Goal: Task Accomplishment & Management: Manage account settings

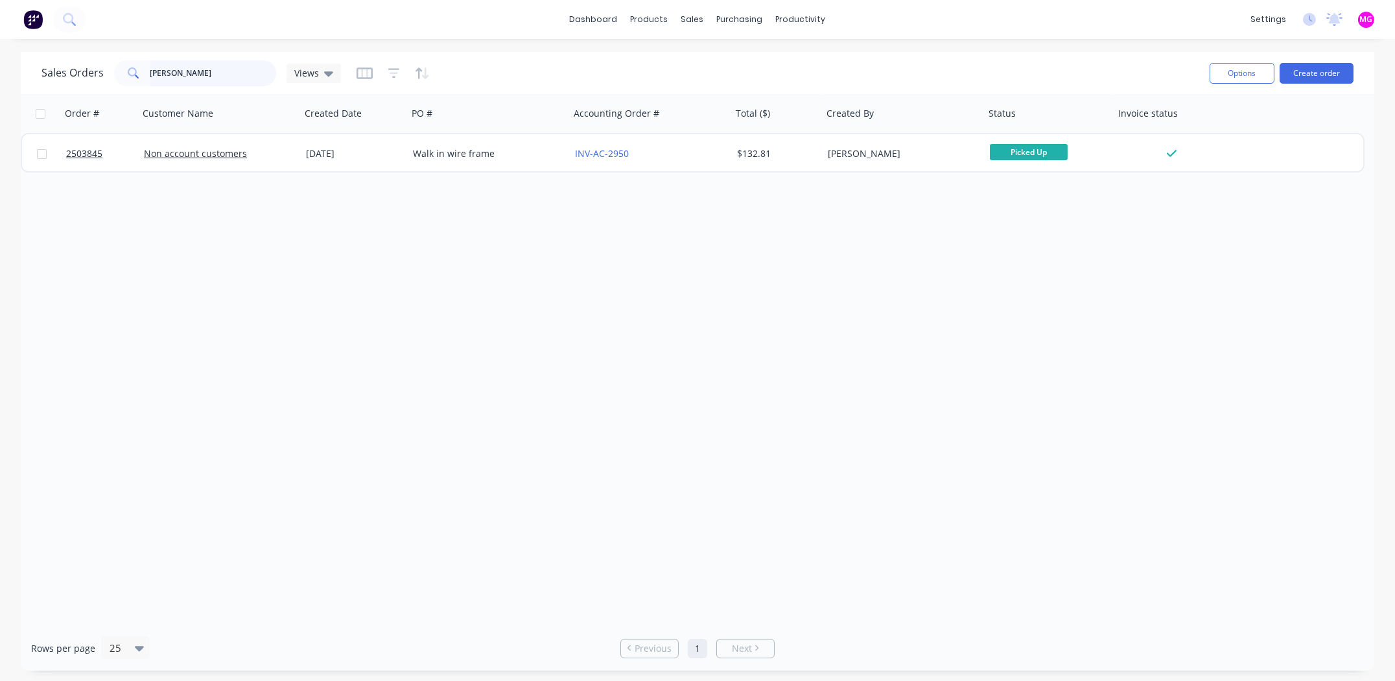
click at [173, 67] on input "ruffo" at bounding box center [213, 73] width 126 height 26
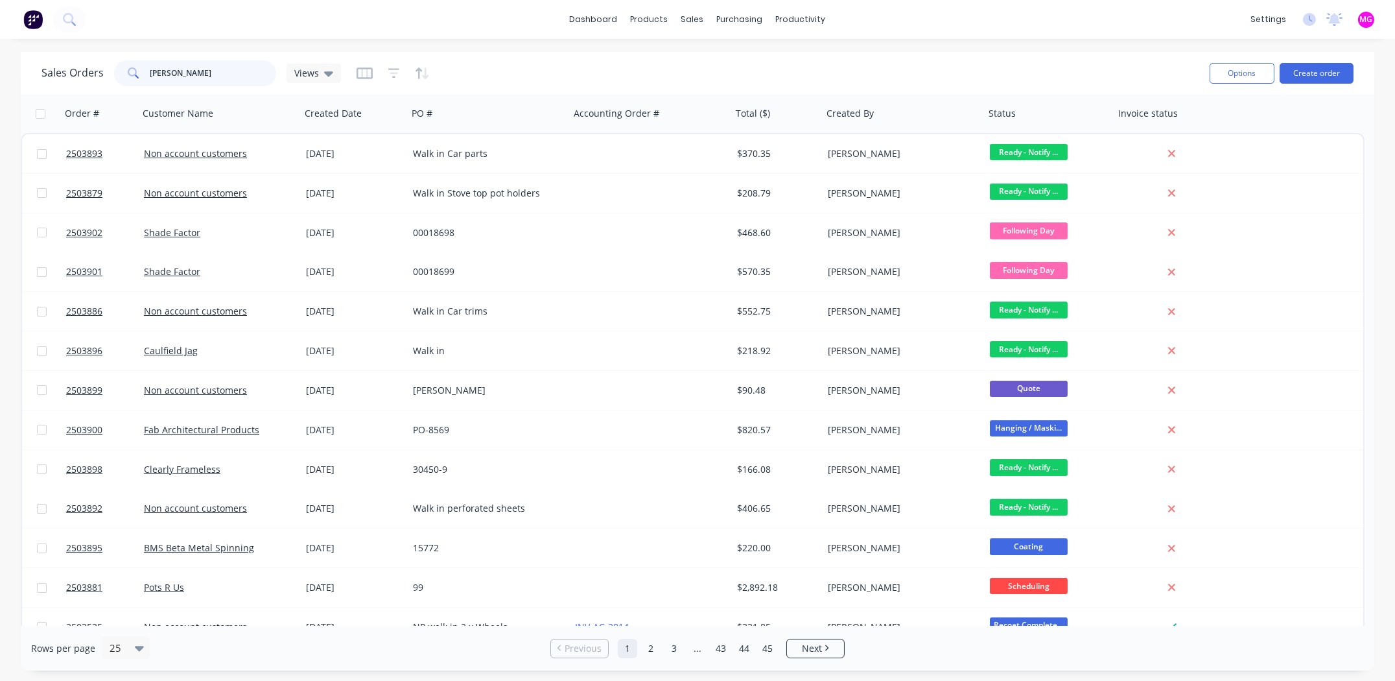
type input "joel"
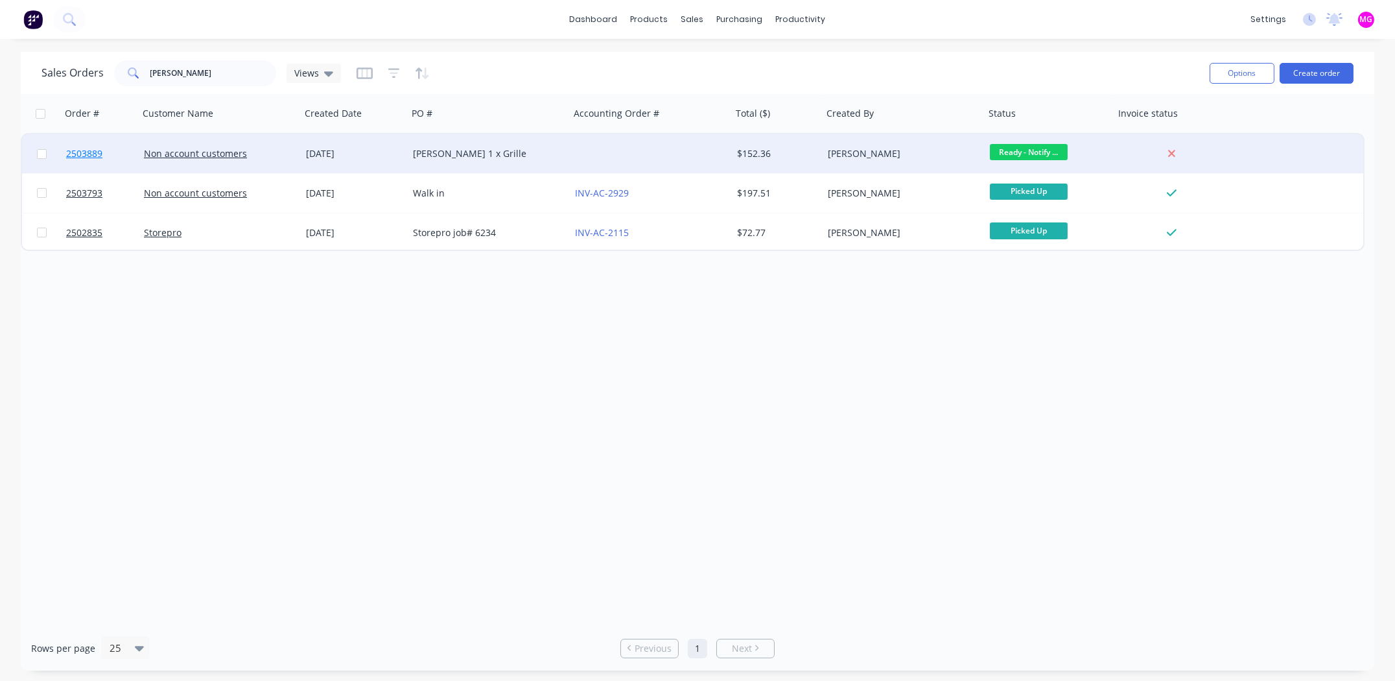
click at [84, 151] on span "2503889" at bounding box center [84, 153] width 36 height 13
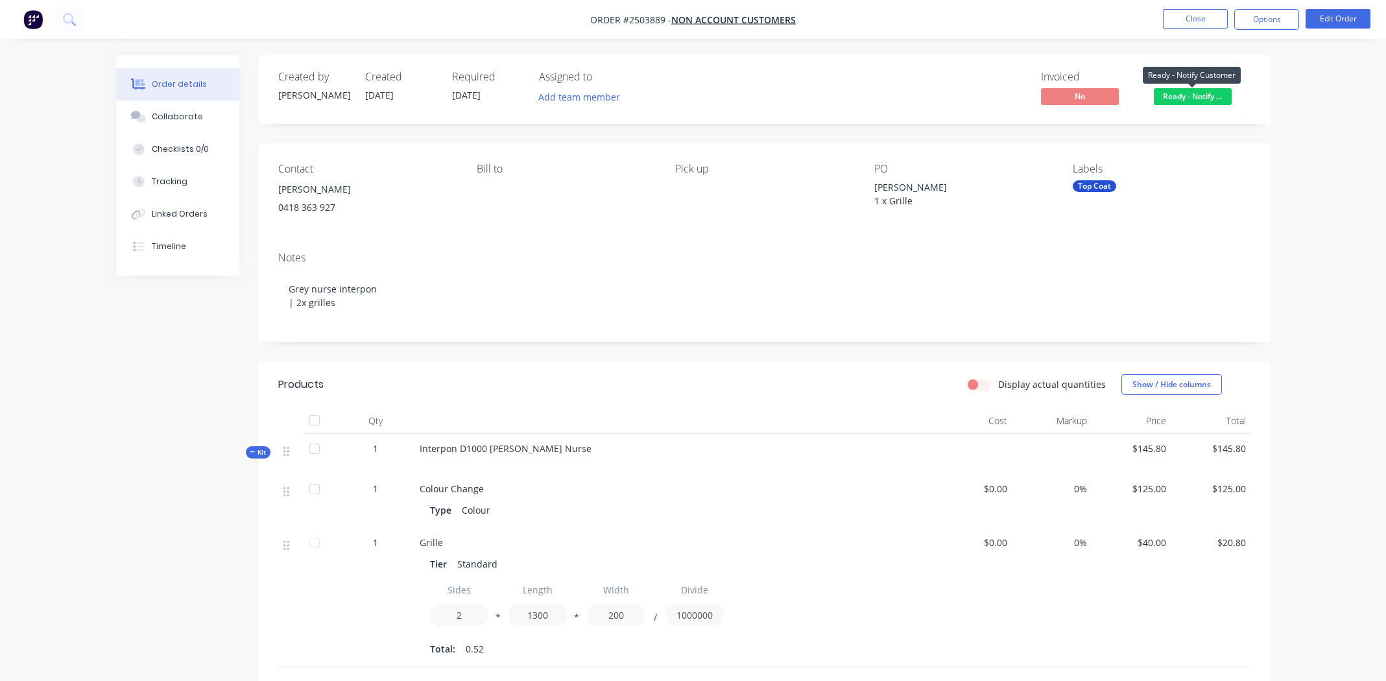
click at [1183, 94] on span "Ready - Notify ..." at bounding box center [1192, 96] width 78 height 16
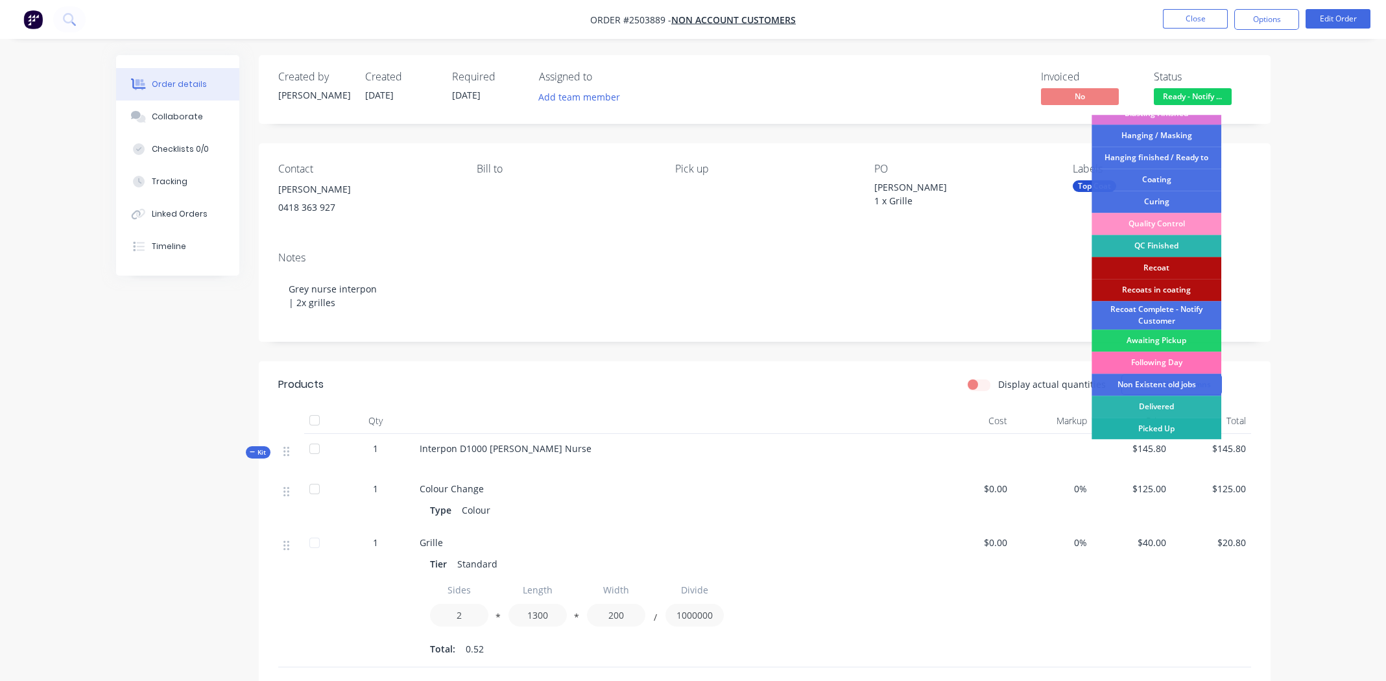
click at [1153, 427] on div "Picked Up" at bounding box center [1156, 429] width 130 height 22
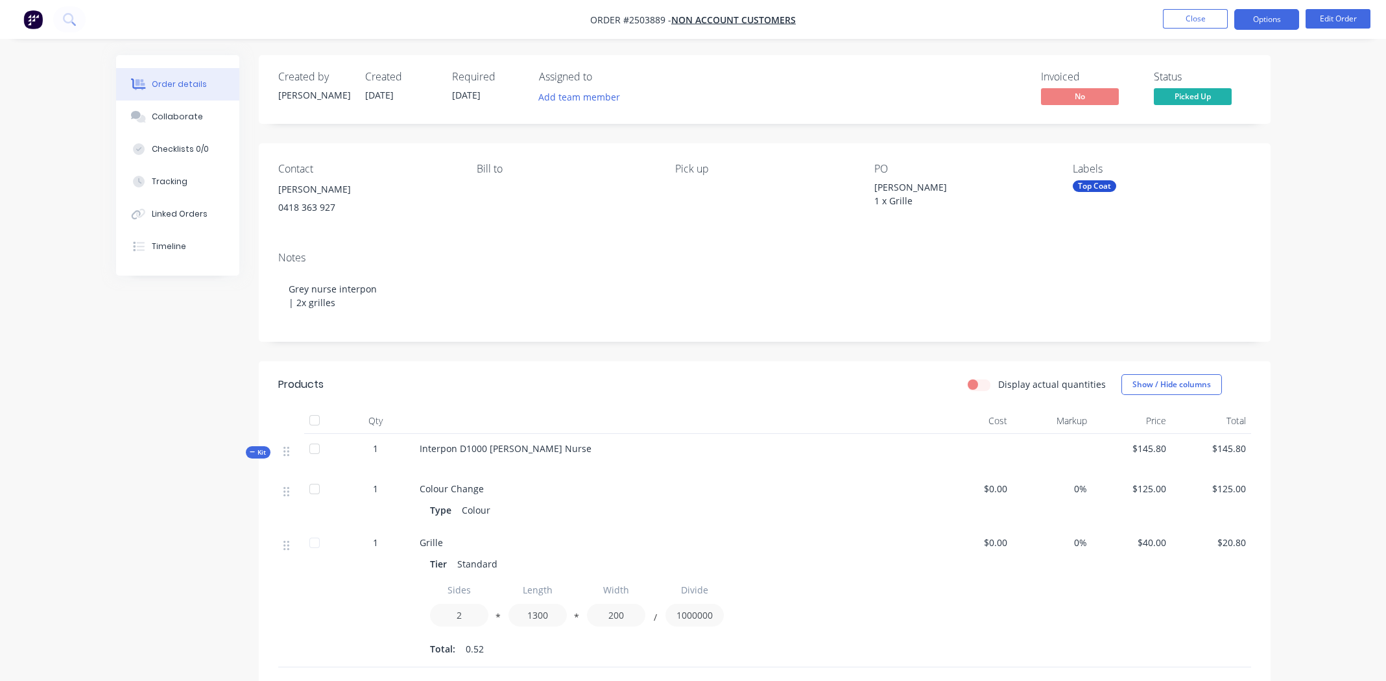
click at [1262, 18] on button "Options" at bounding box center [1266, 19] width 65 height 21
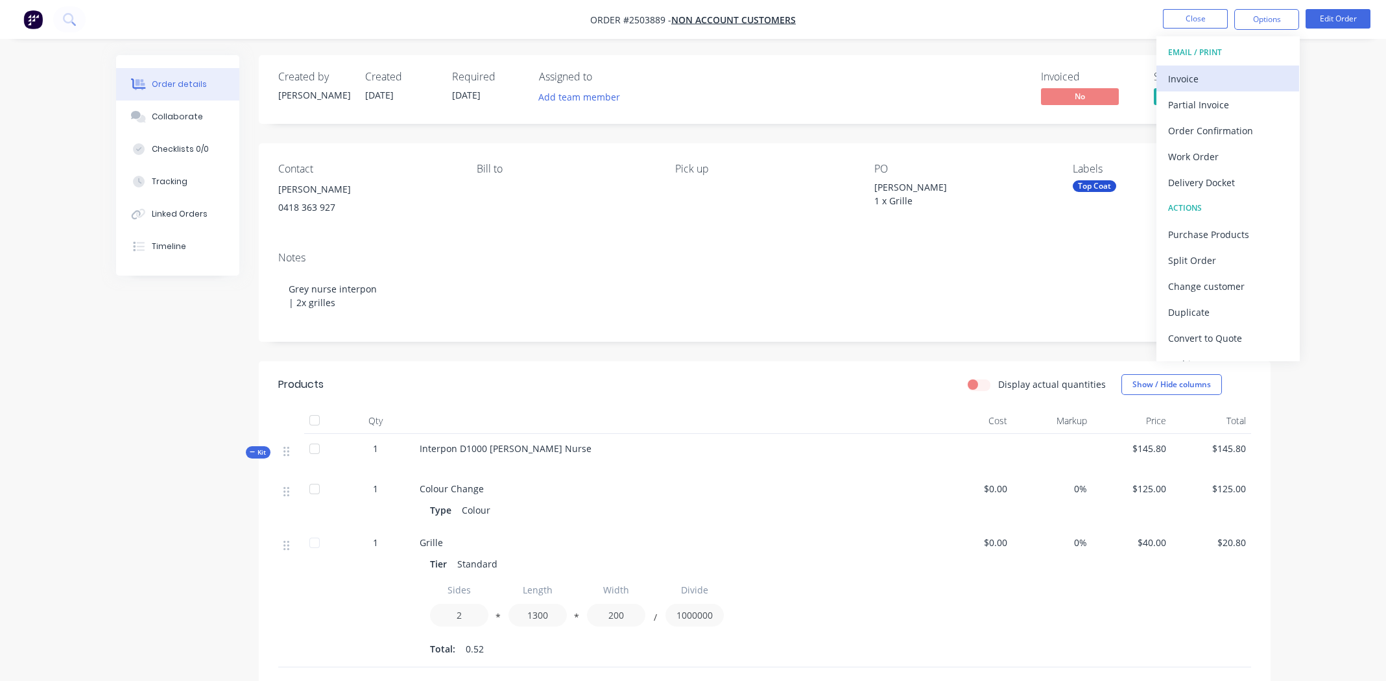
click at [1208, 71] on div "Invoice" at bounding box center [1227, 78] width 119 height 19
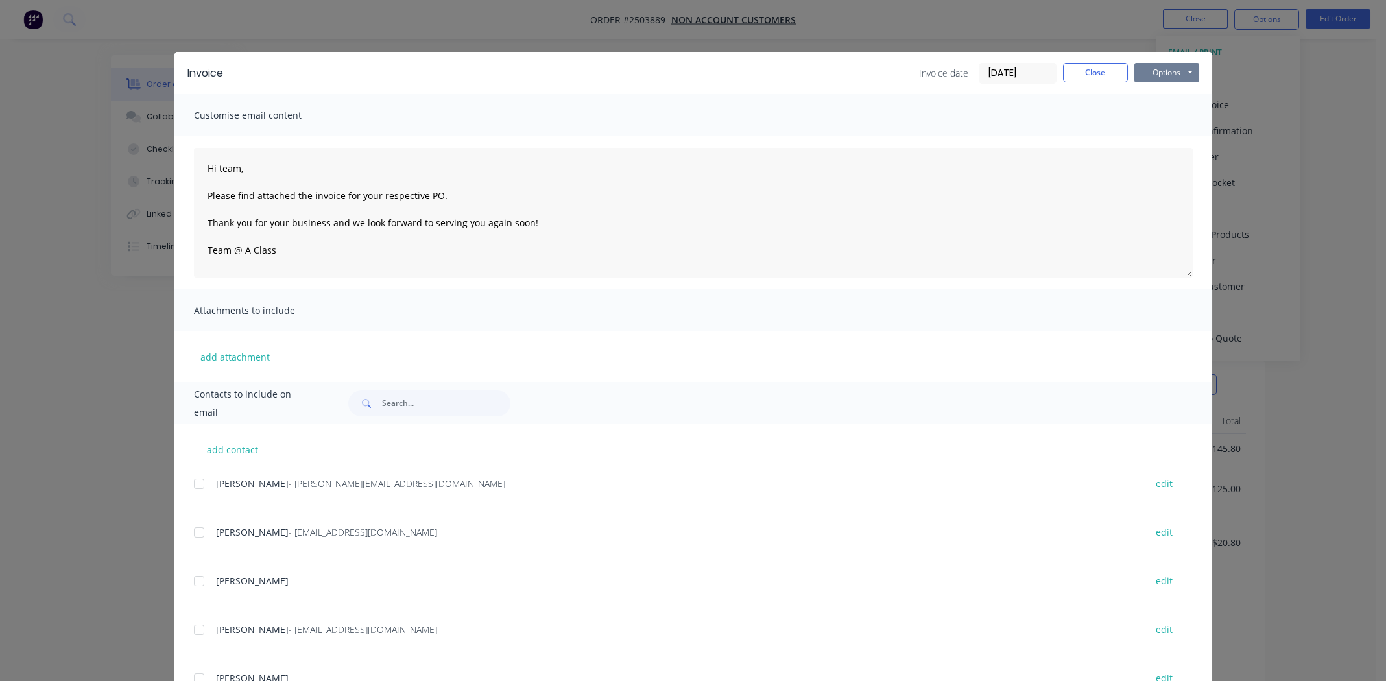
click at [1169, 71] on button "Options" at bounding box center [1166, 72] width 65 height 19
click at [1166, 120] on button "Print" at bounding box center [1175, 116] width 83 height 21
click at [1063, 70] on button "Close" at bounding box center [1095, 72] width 65 height 19
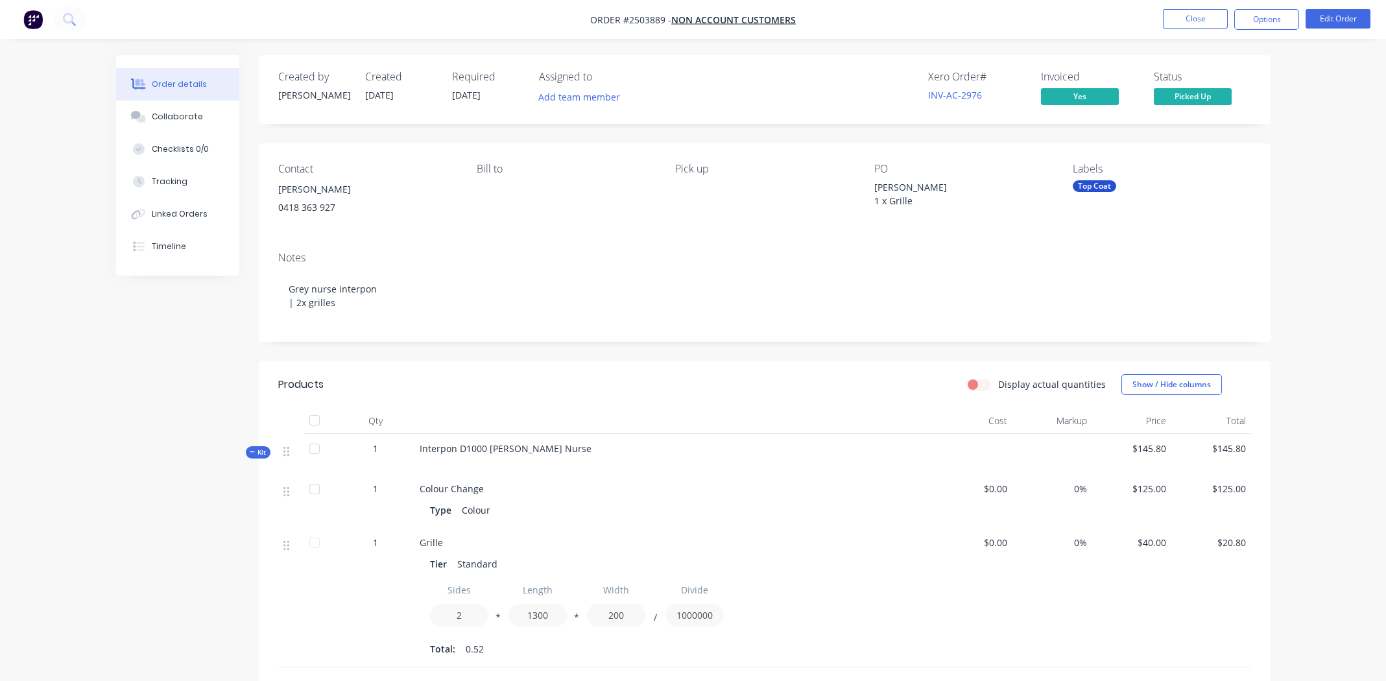
click at [1206, 228] on div "Contact Joel Mcglone 0418 363 927 Bill to Pick up PO Joel Mcglone 1 x Grille La…" at bounding box center [764, 192] width 1011 height 98
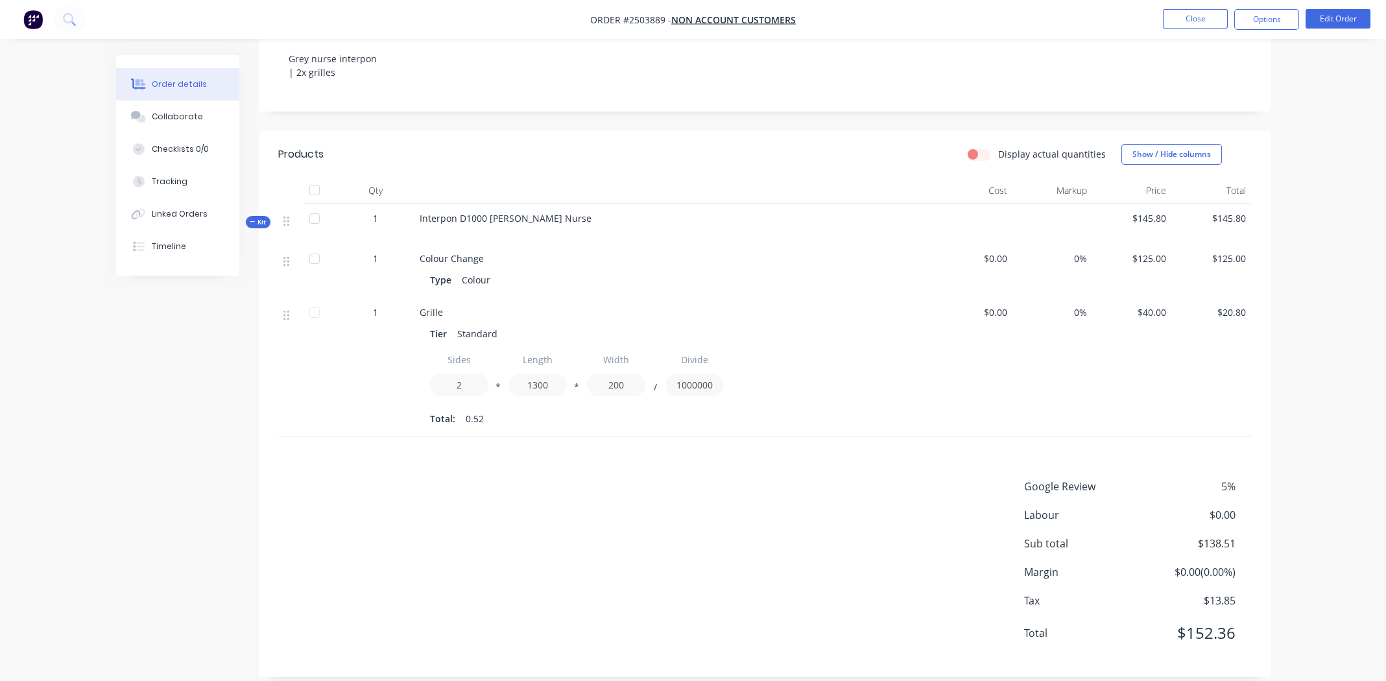
scroll to position [246, 0]
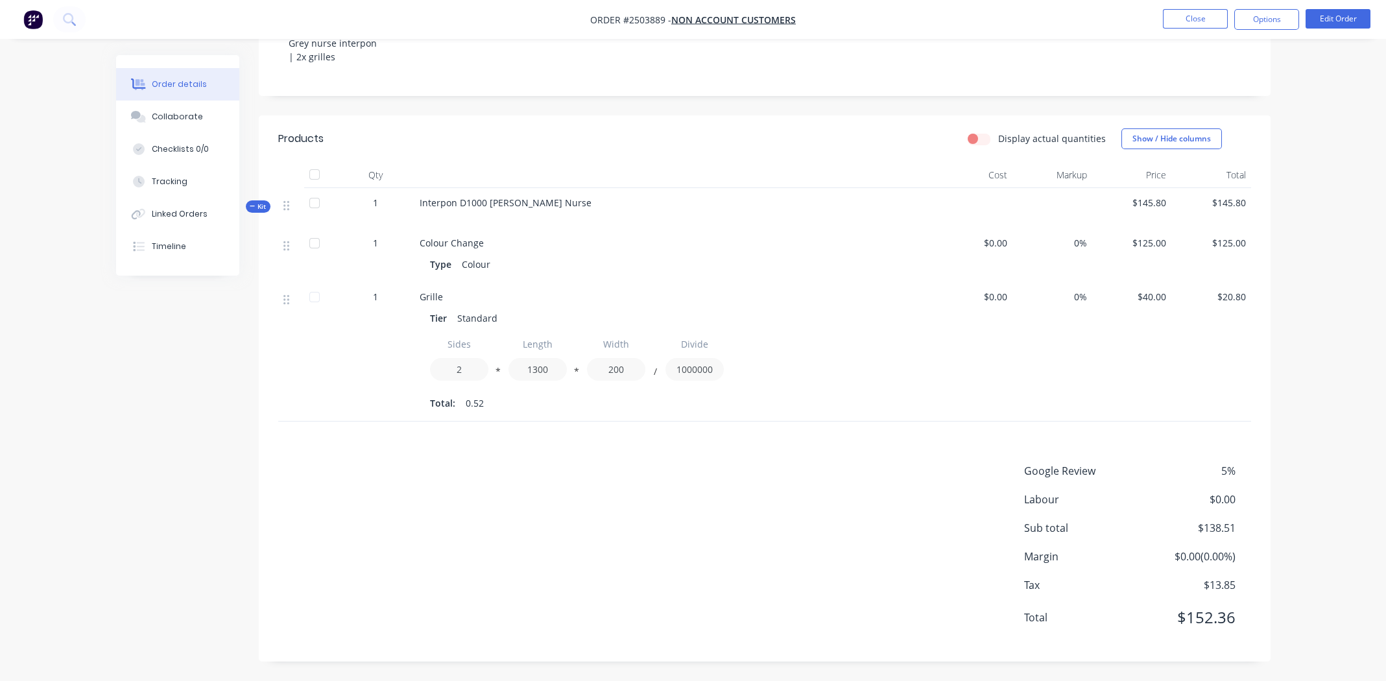
click at [701, 526] on div "Google Review 5% Labour $0.00 Sub total $138.51 Margin $0.00 ( 0.00 %) Tax $13.…" at bounding box center [764, 552] width 973 height 179
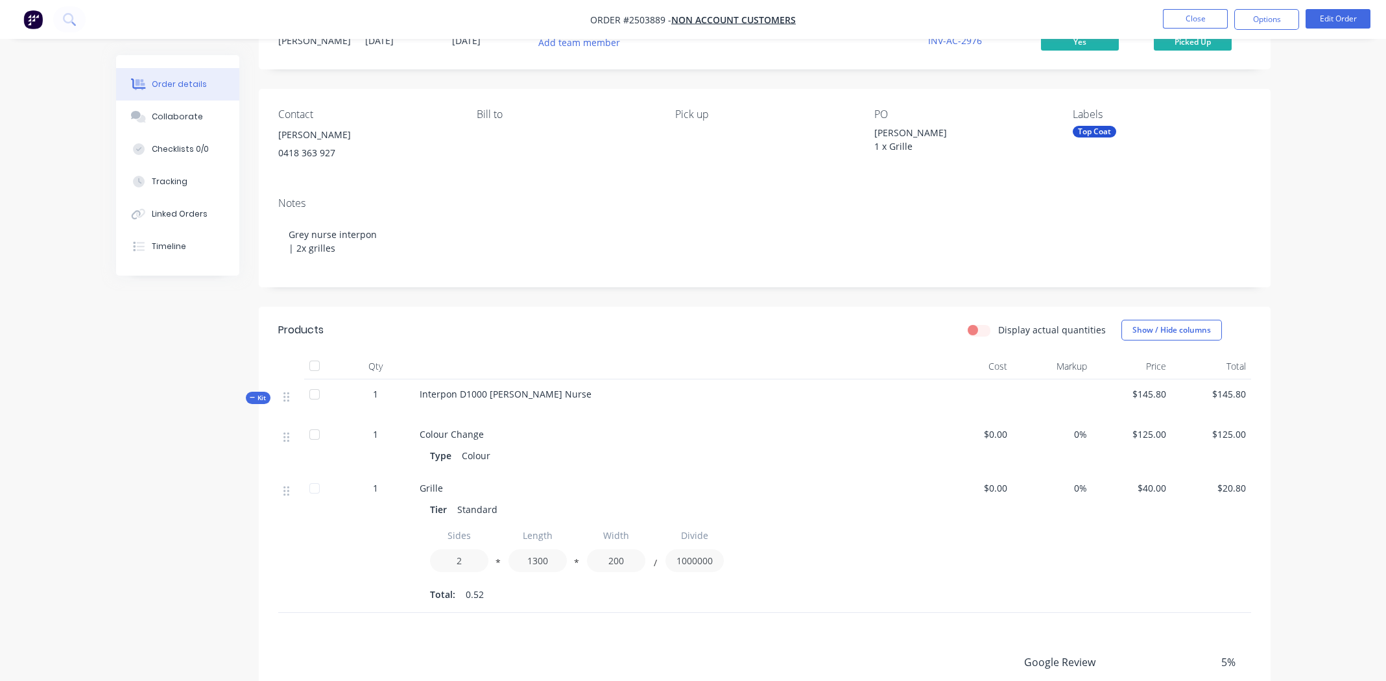
scroll to position [0, 0]
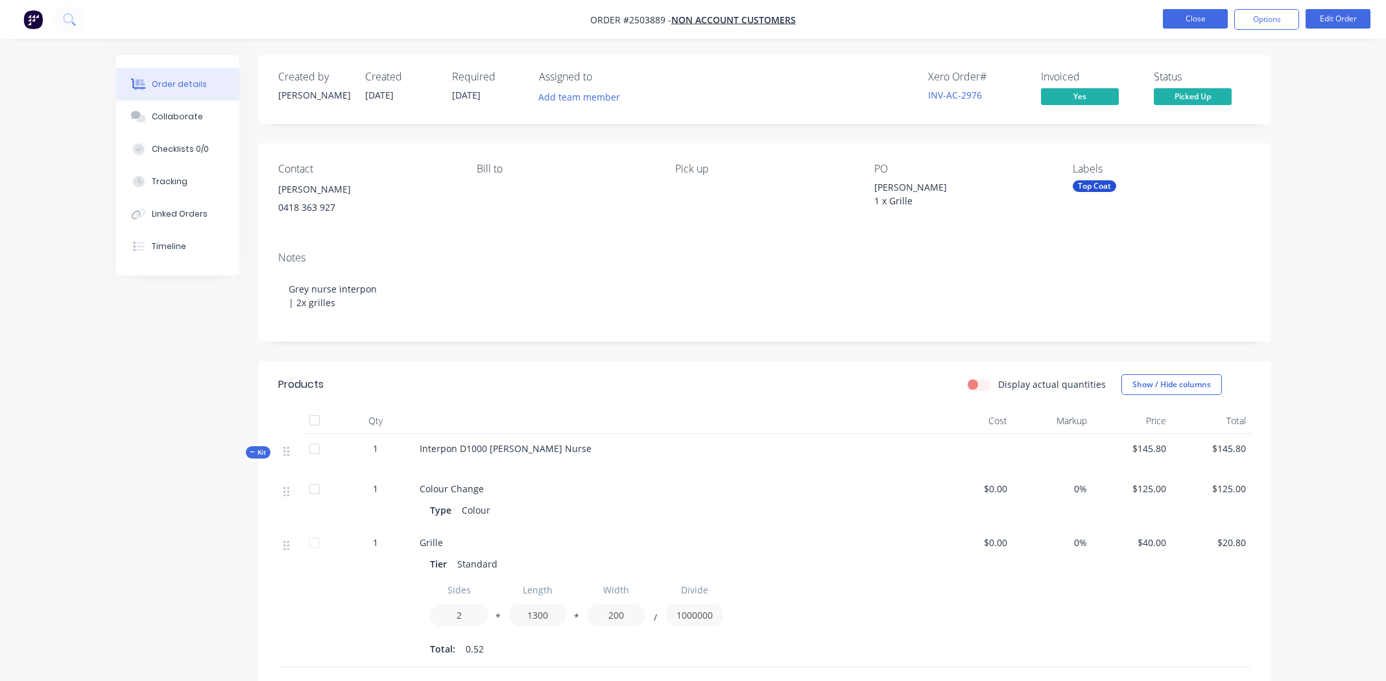
click at [1181, 21] on button "Close" at bounding box center [1195, 18] width 65 height 19
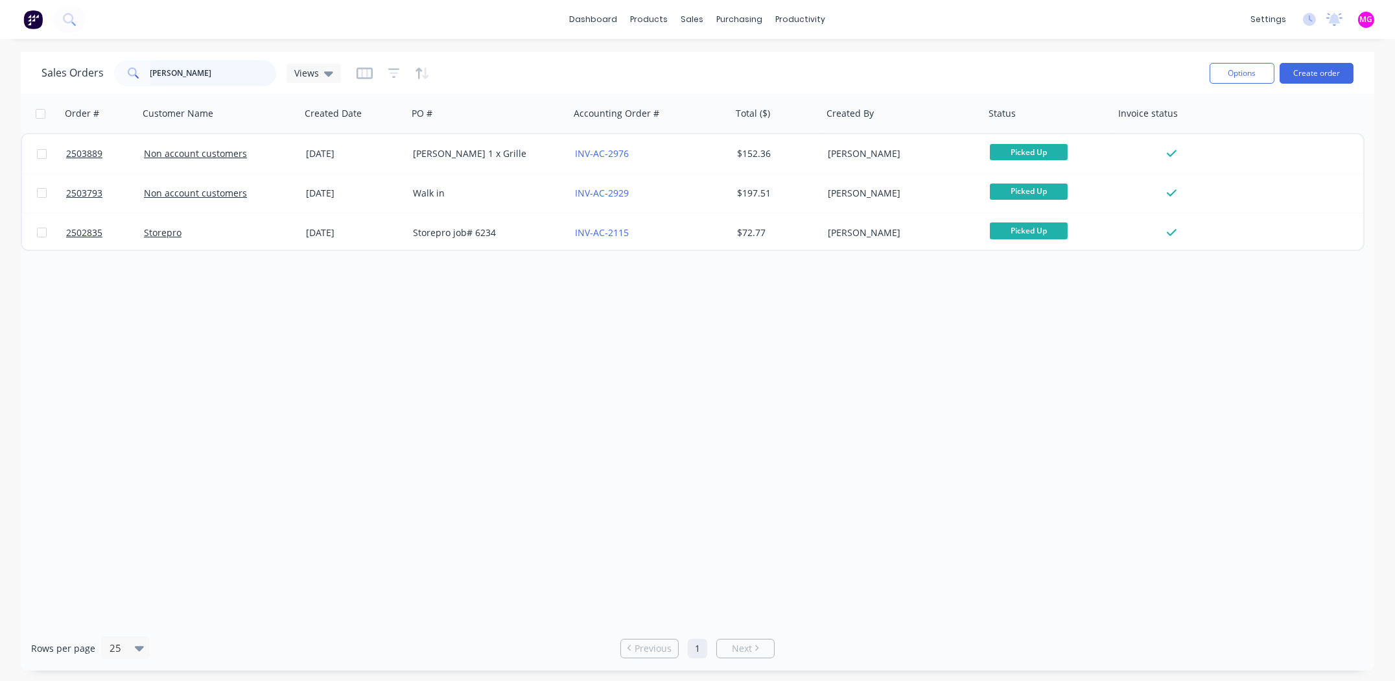
click at [191, 61] on input "joel" at bounding box center [213, 73] width 126 height 26
click at [191, 62] on input "joel" at bounding box center [213, 73] width 126 height 26
click at [209, 74] on input "joel" at bounding box center [213, 73] width 126 height 26
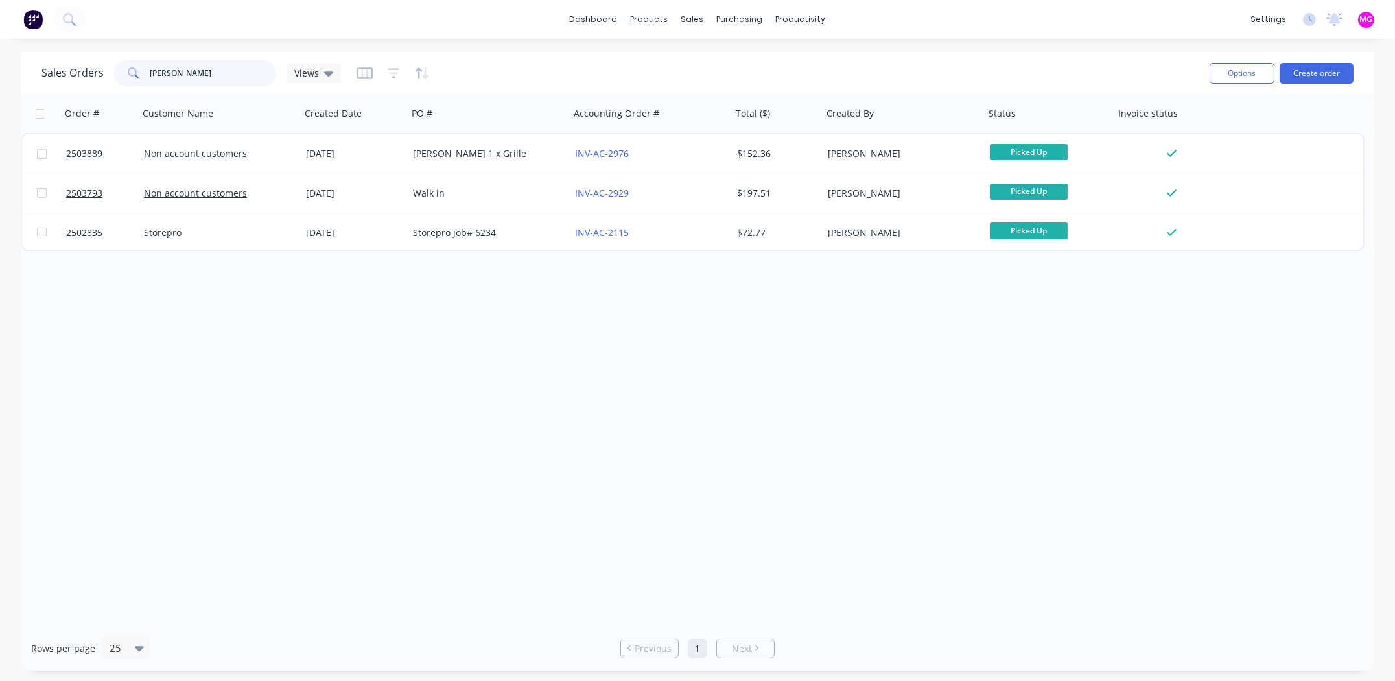
click at [209, 74] on input "joel" at bounding box center [213, 73] width 126 height 26
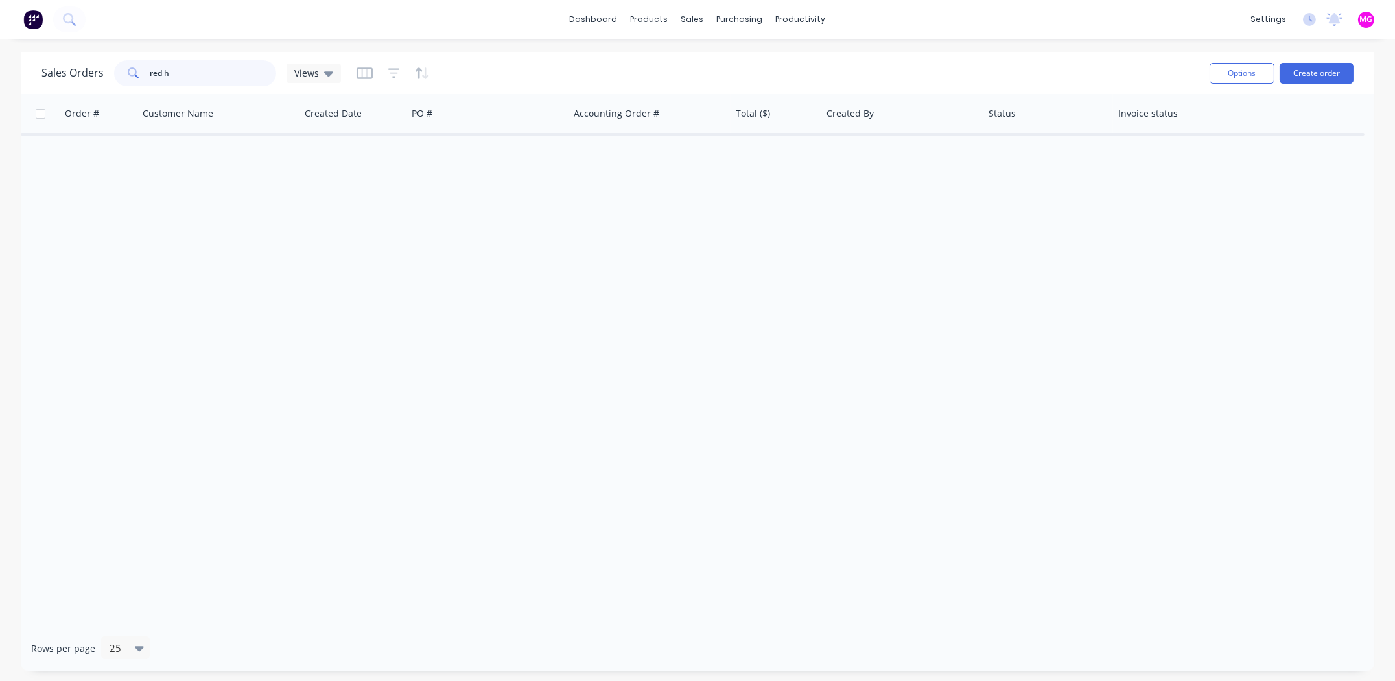
click at [191, 70] on input "red h" at bounding box center [213, 73] width 126 height 26
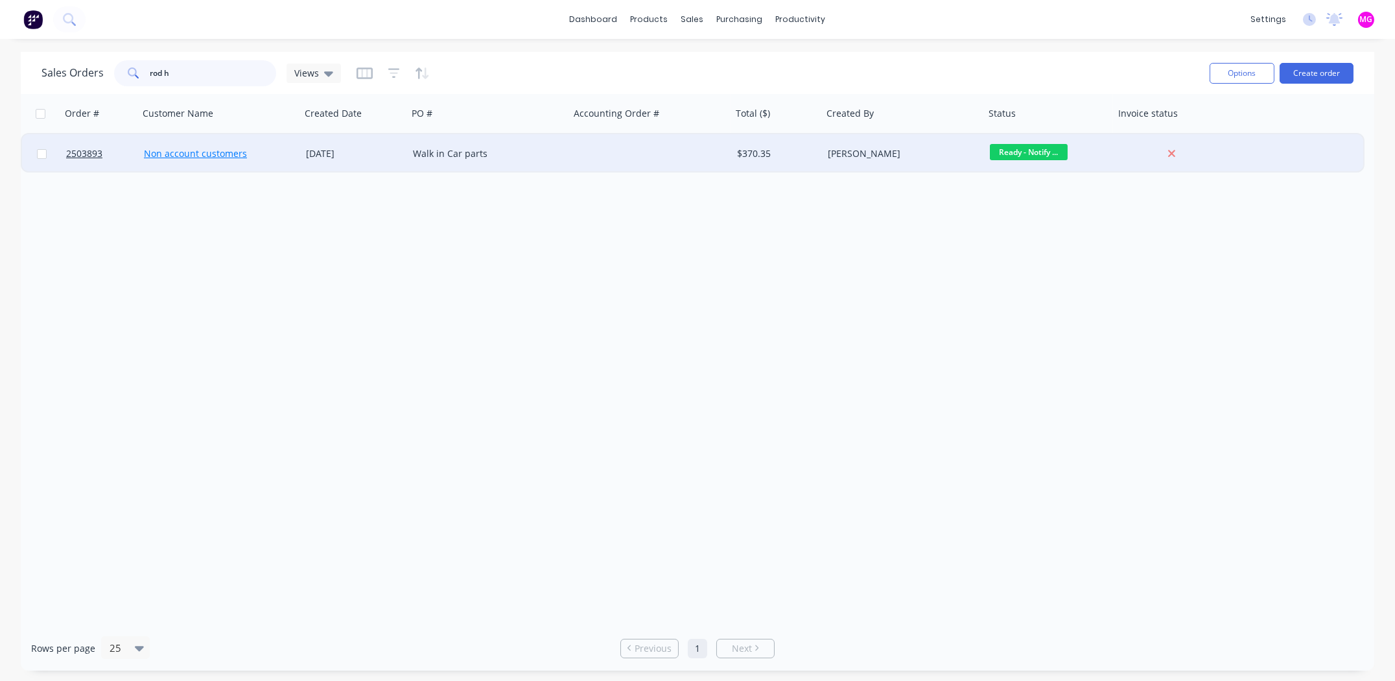
type input "rod h"
click at [200, 153] on link "Non account customers" at bounding box center [195, 153] width 103 height 12
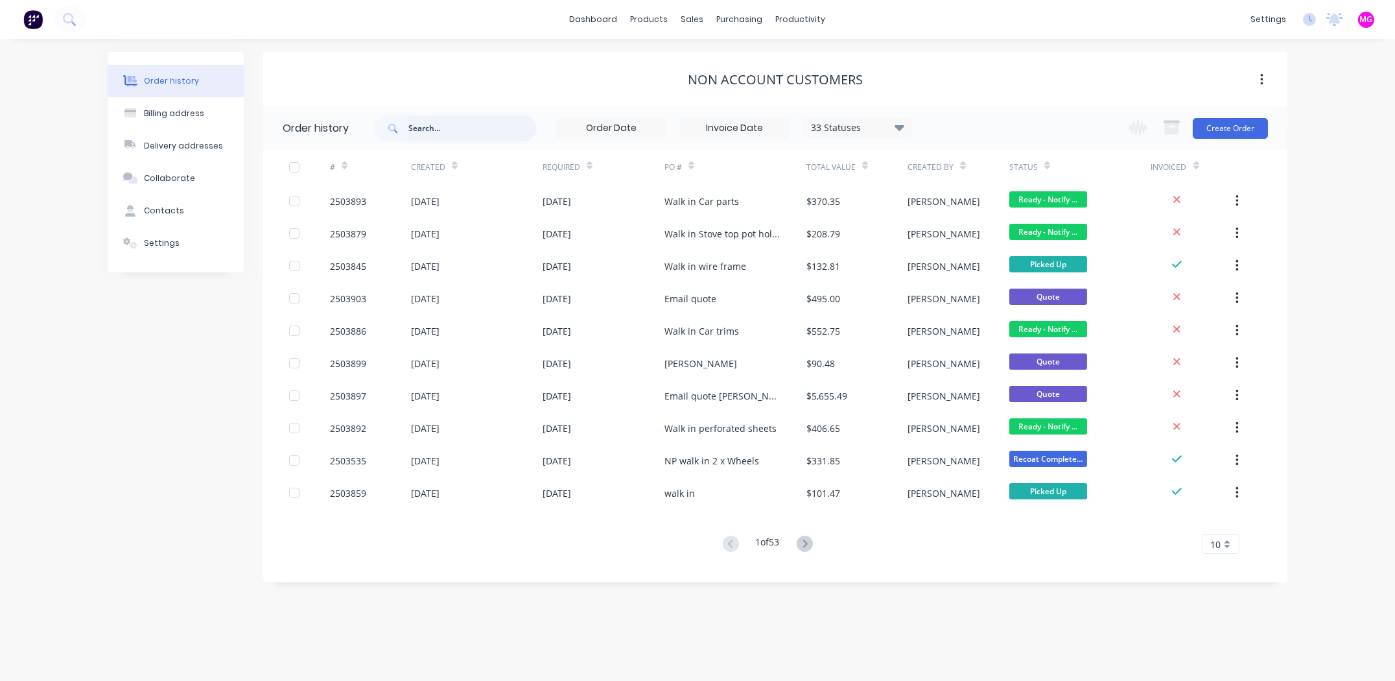
click at [440, 137] on input "text" at bounding box center [472, 128] width 128 height 26
type input "rod h"
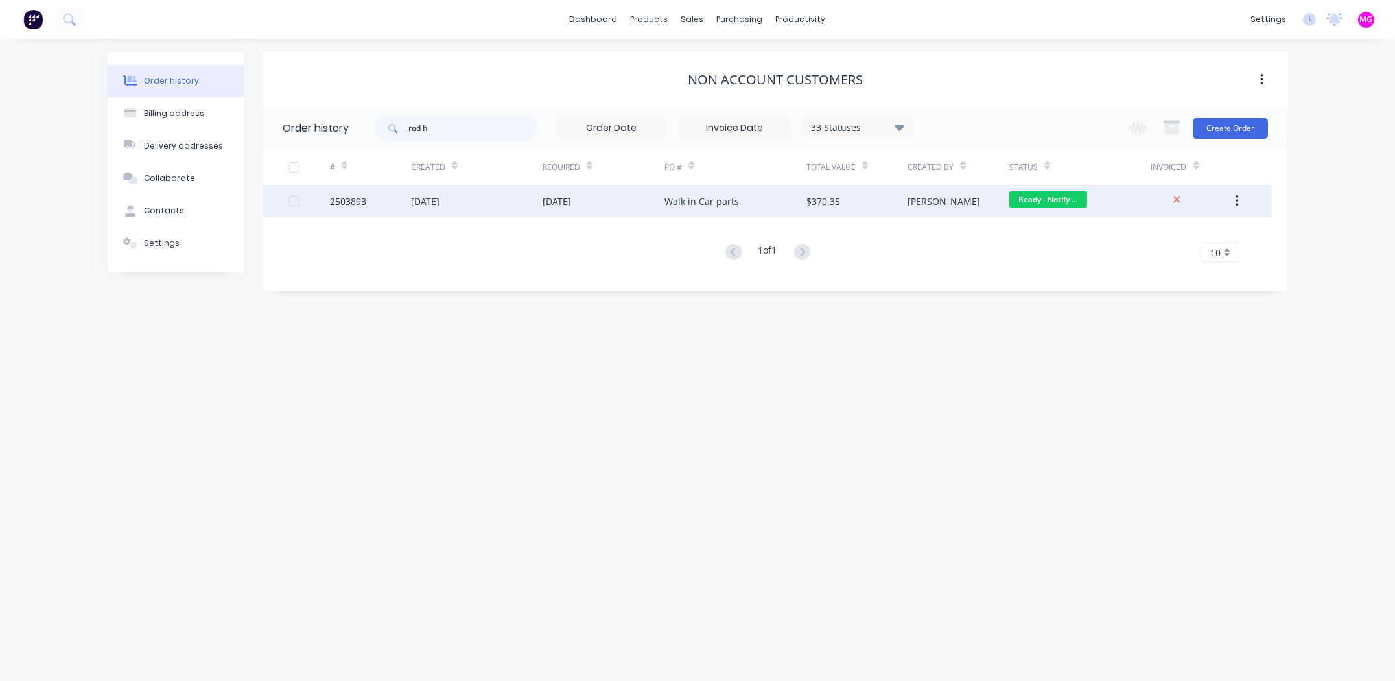
click at [350, 200] on div "2503893" at bounding box center [348, 202] width 36 height 14
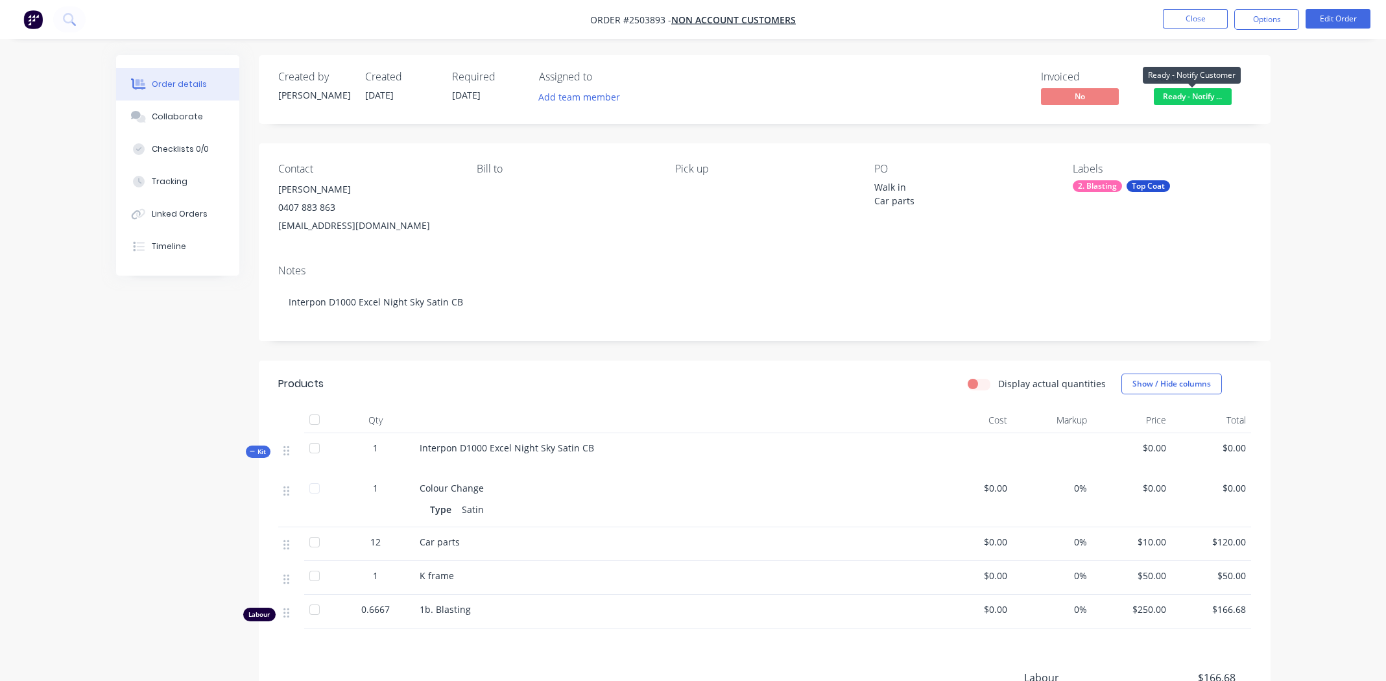
click at [1195, 96] on span "Ready - Notify ..." at bounding box center [1192, 96] width 78 height 16
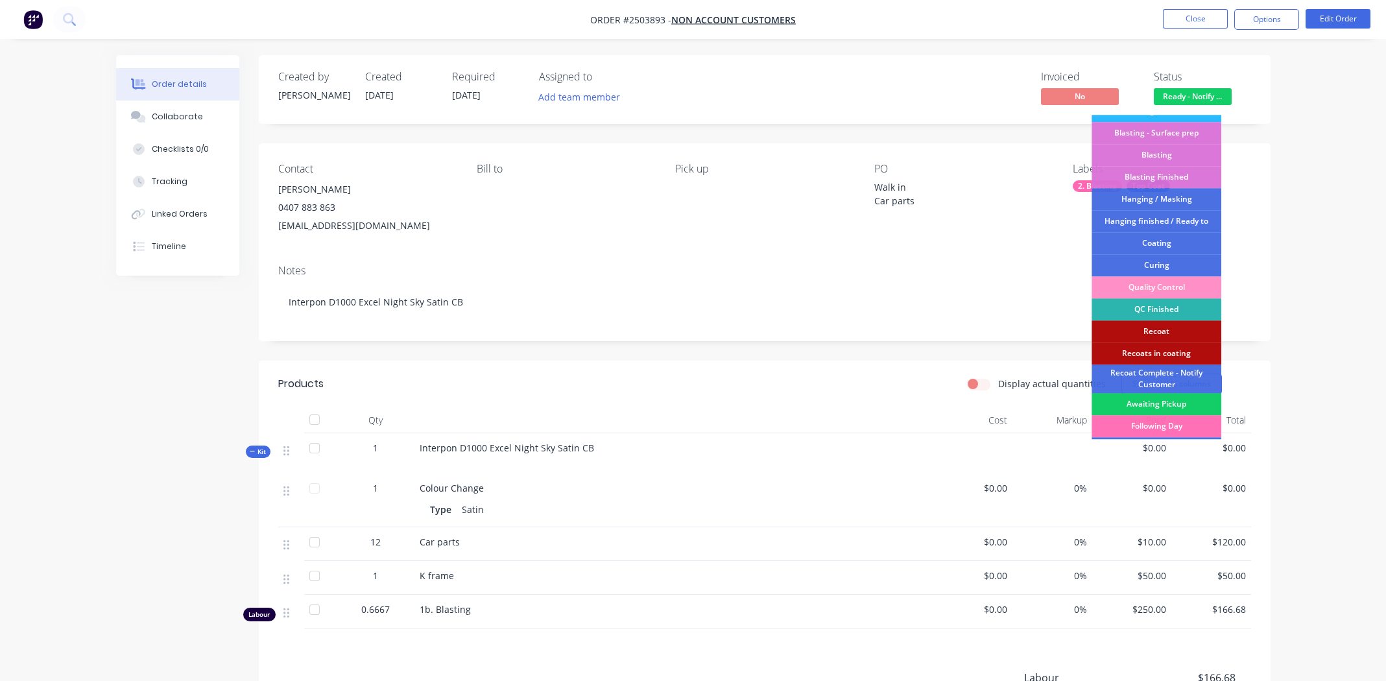
scroll to position [277, 0]
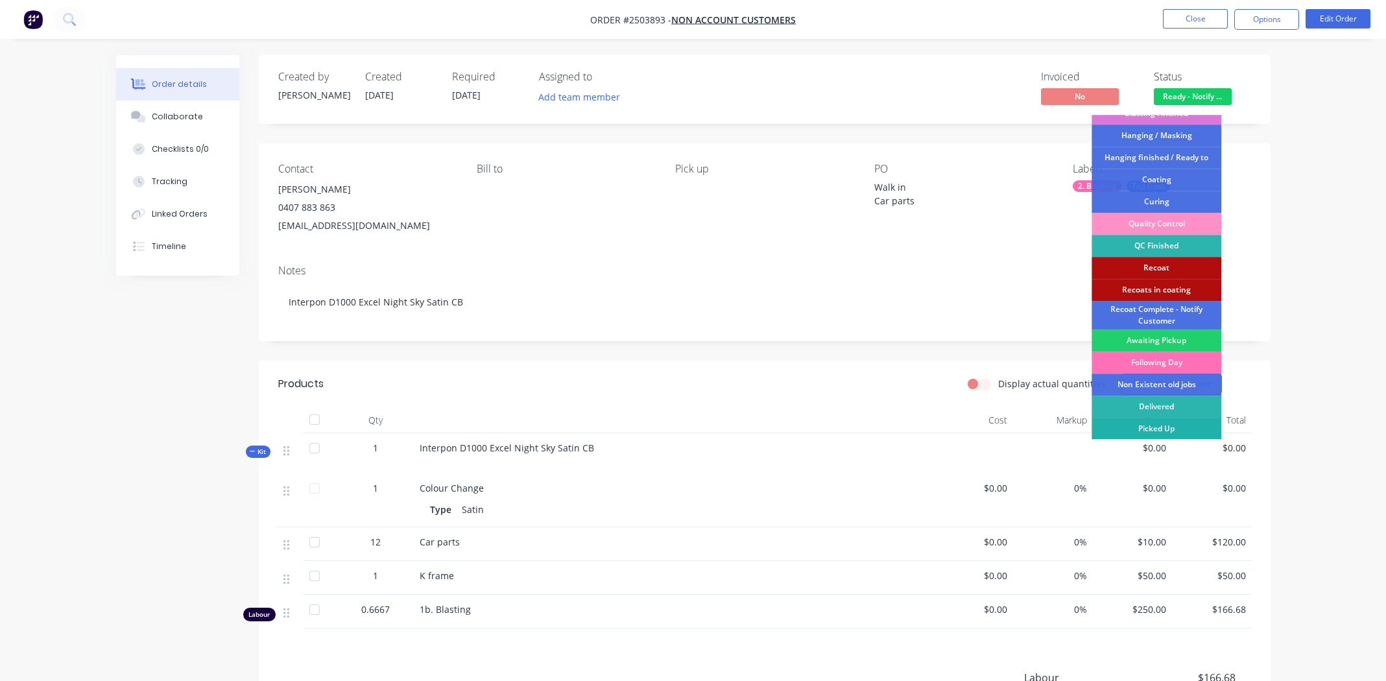
click at [1160, 423] on div "Picked Up" at bounding box center [1156, 429] width 130 height 22
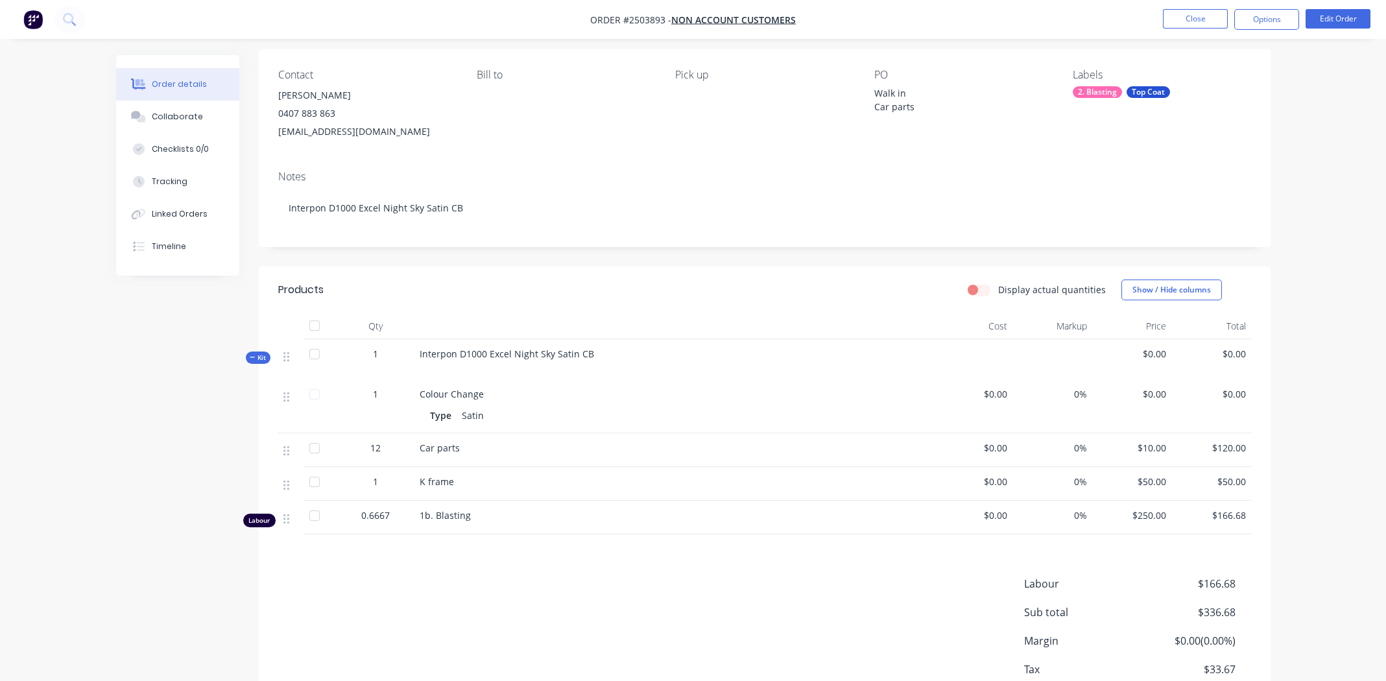
scroll to position [180, 0]
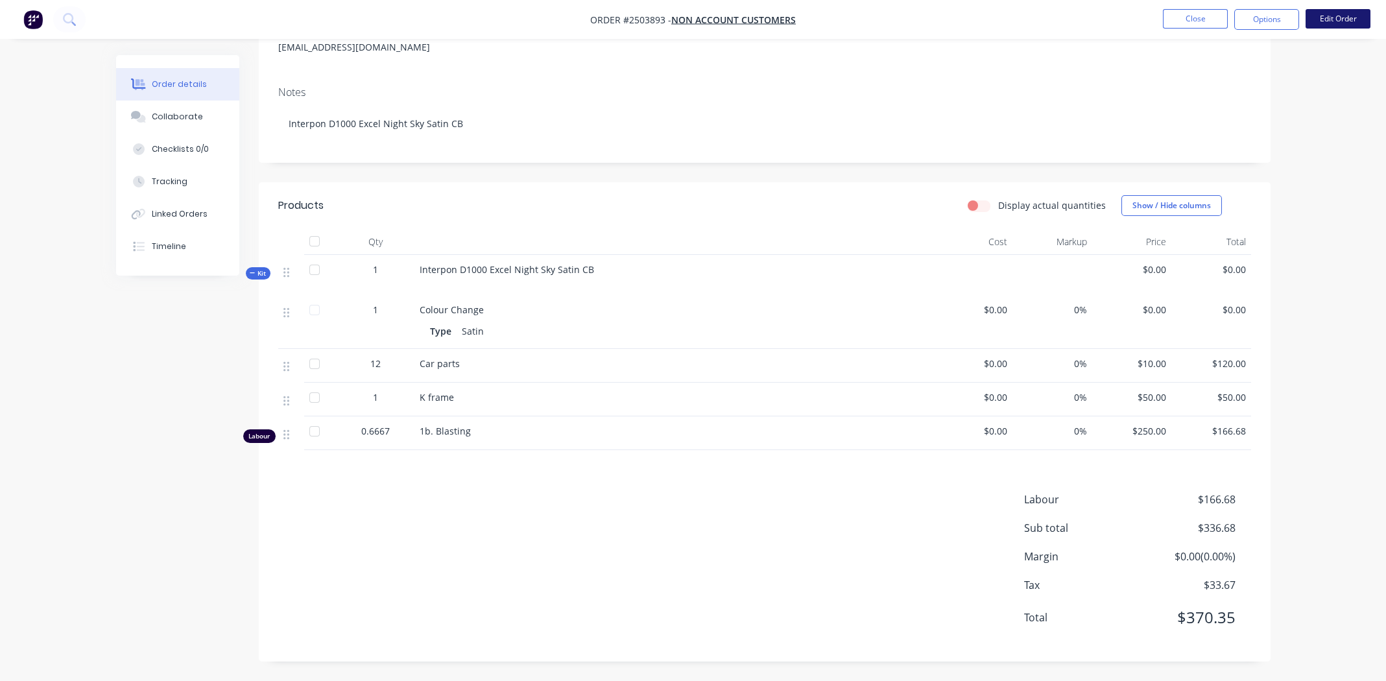
click at [1343, 18] on button "Edit Order" at bounding box center [1337, 18] width 65 height 19
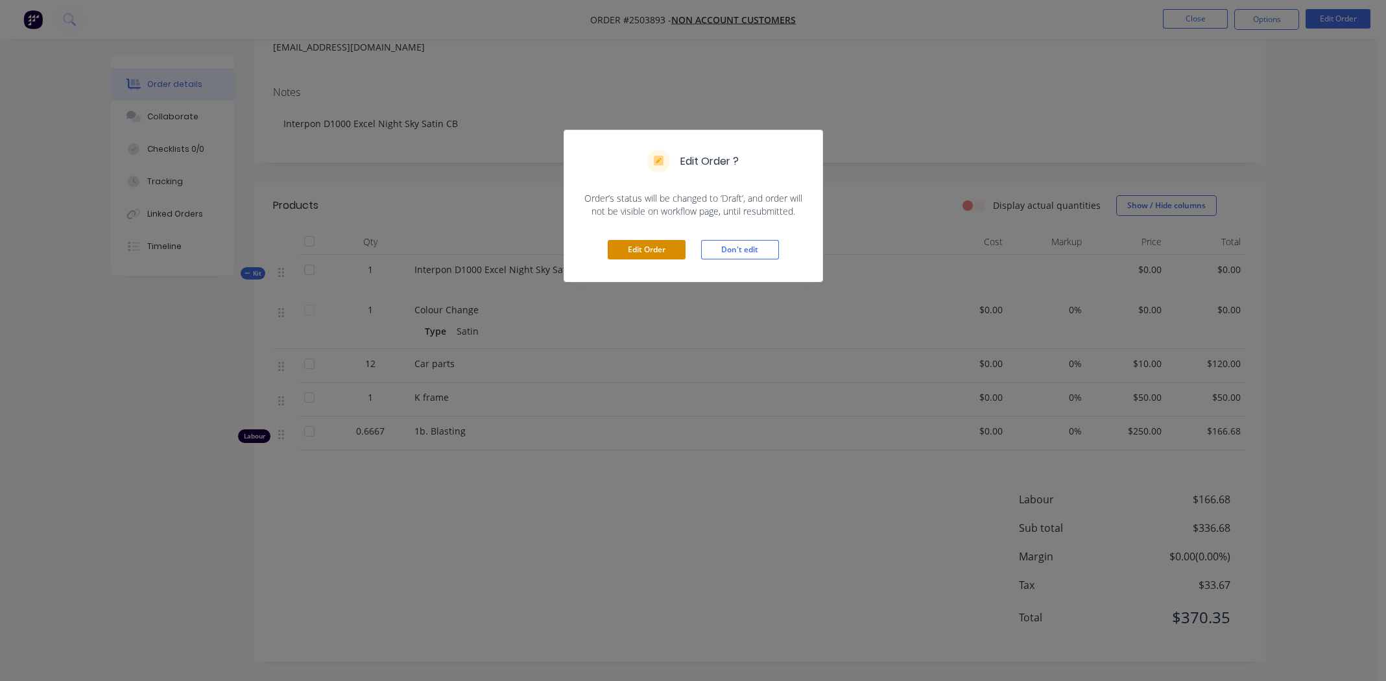
click at [628, 248] on button "Edit Order" at bounding box center [647, 249] width 78 height 19
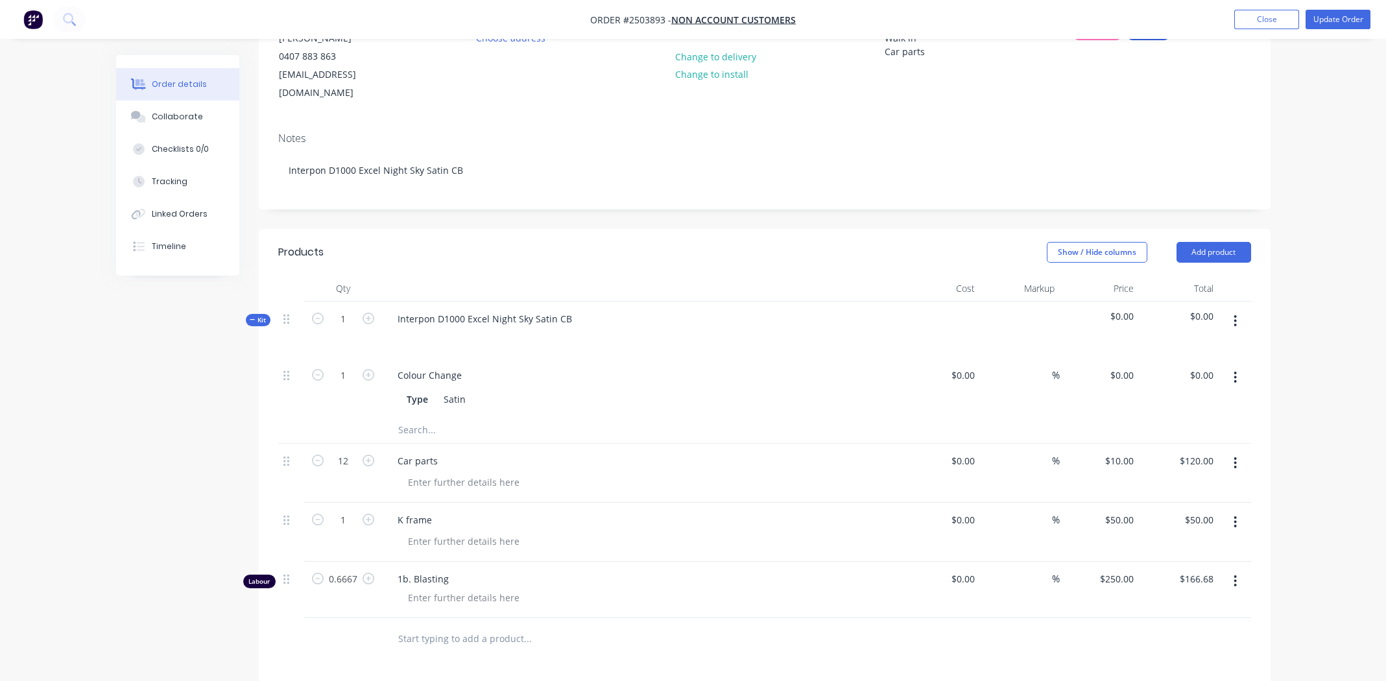
scroll to position [195, 0]
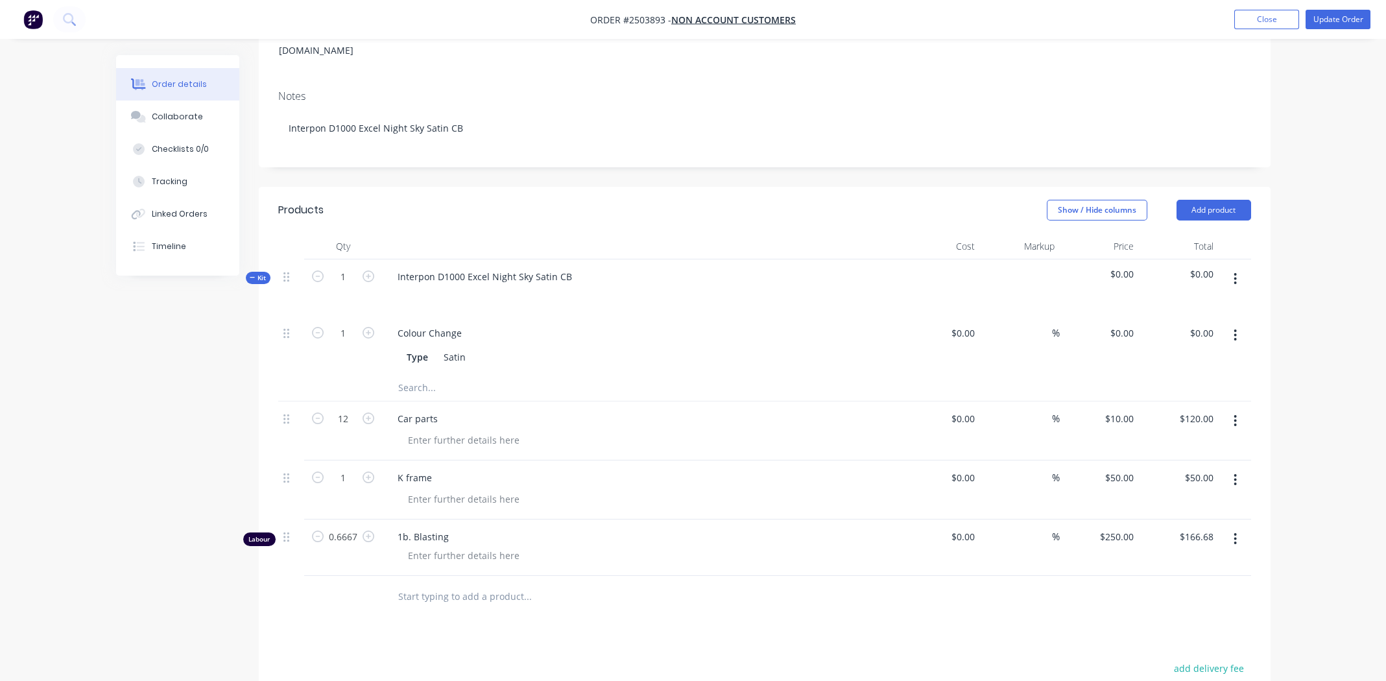
click at [1234, 328] on icon "button" at bounding box center [1234, 335] width 3 height 14
click at [1181, 412] on div "Delete" at bounding box center [1189, 421] width 100 height 19
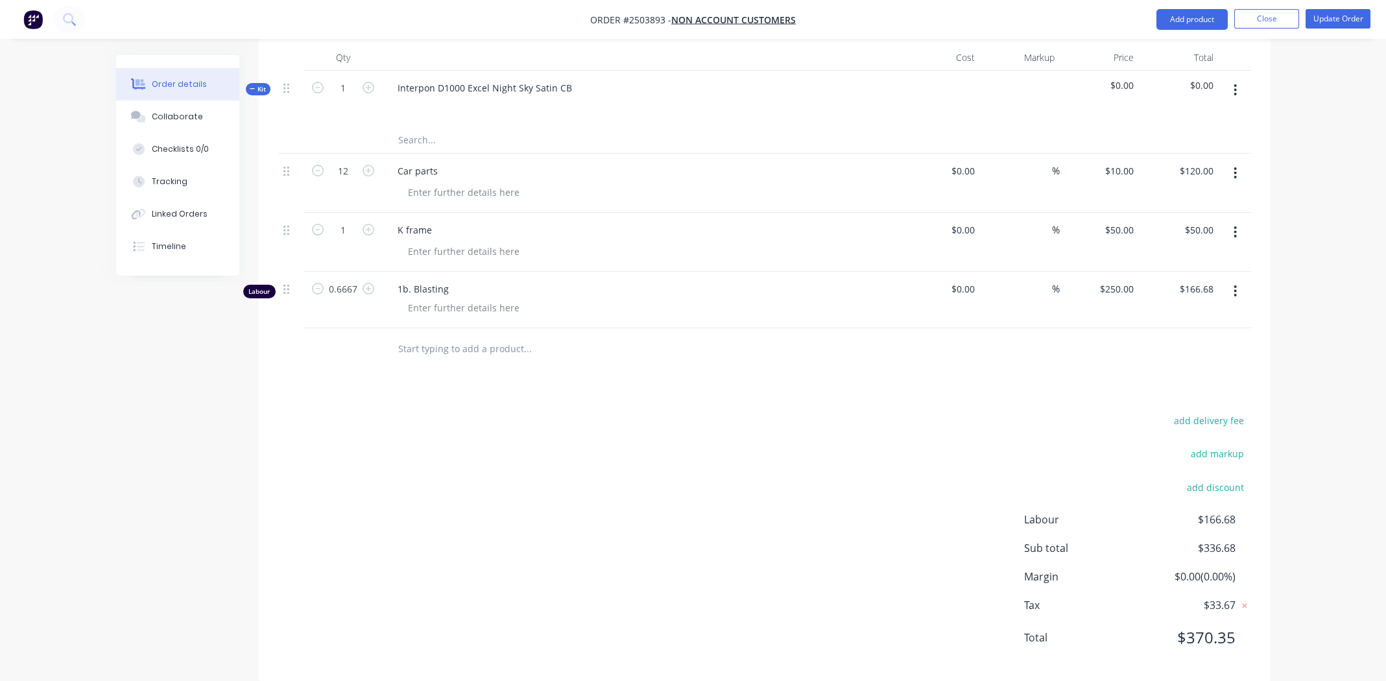
scroll to position [0, 0]
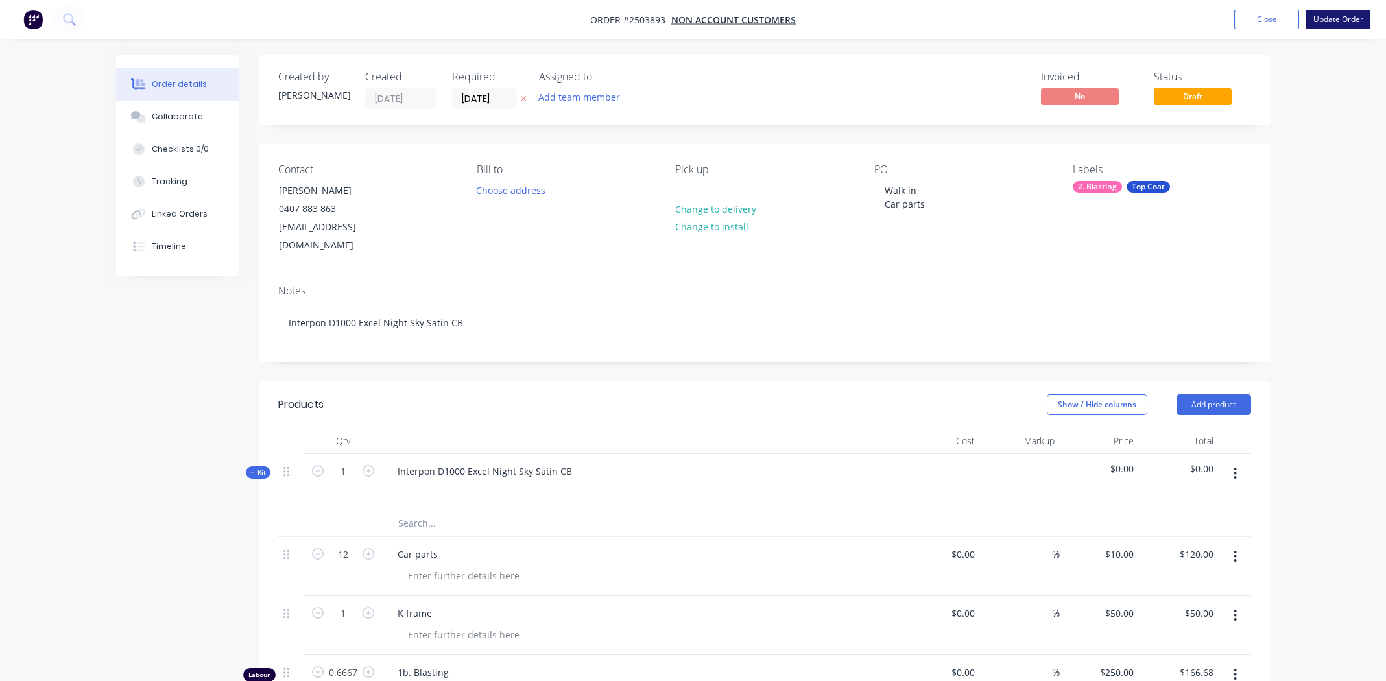
click at [1337, 19] on button "Update Order" at bounding box center [1337, 19] width 65 height 19
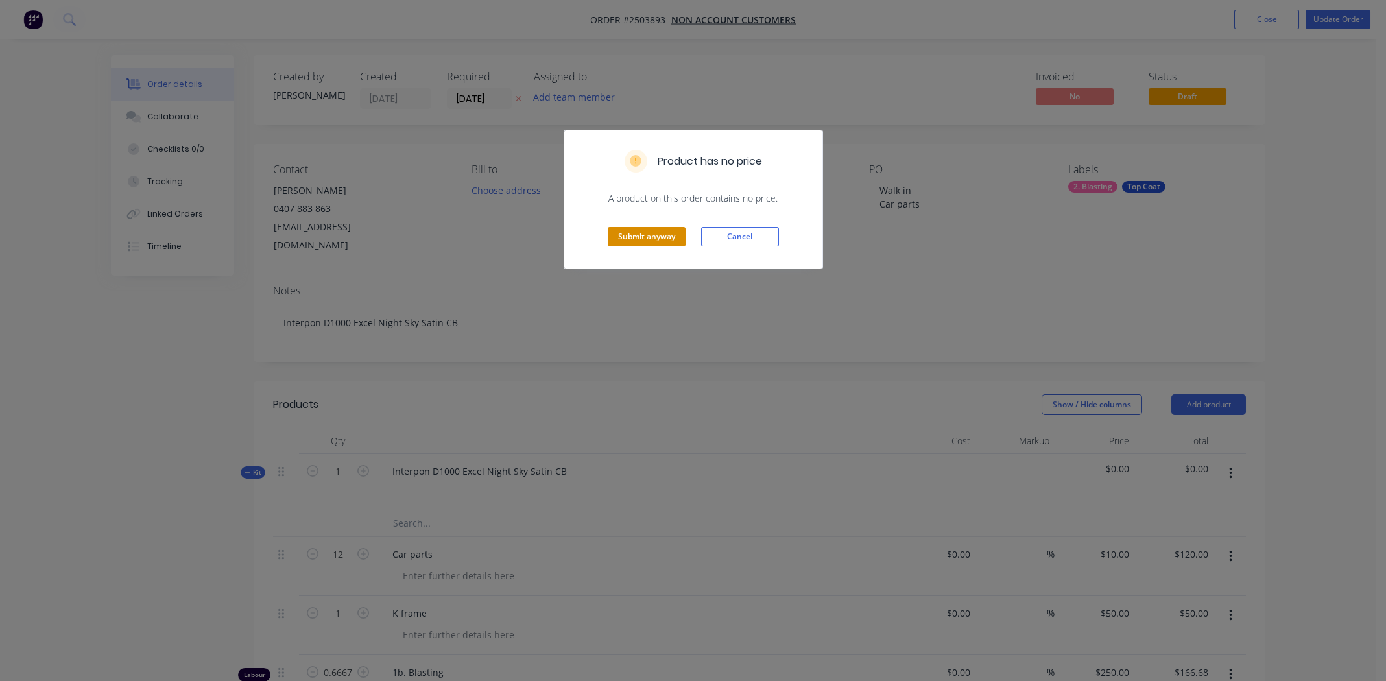
click at [650, 232] on button "Submit anyway" at bounding box center [647, 236] width 78 height 19
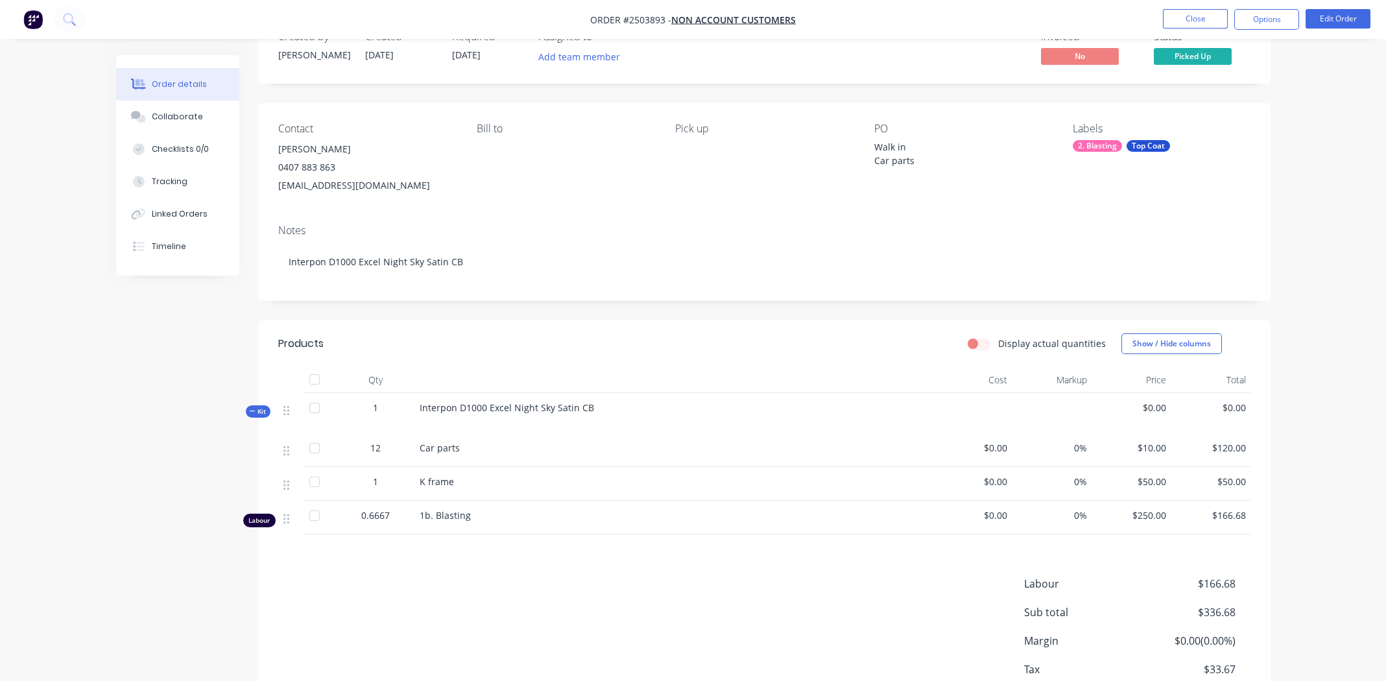
scroll to position [126, 0]
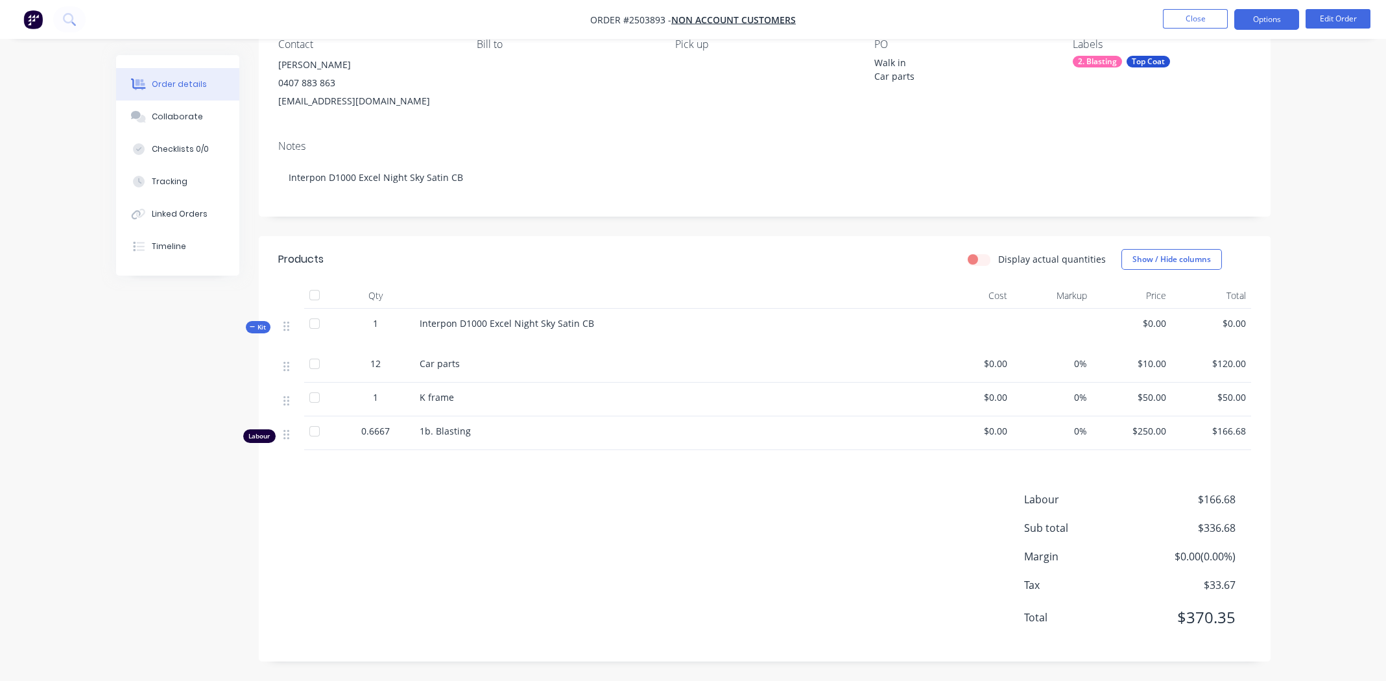
click at [1270, 16] on button "Options" at bounding box center [1266, 19] width 65 height 21
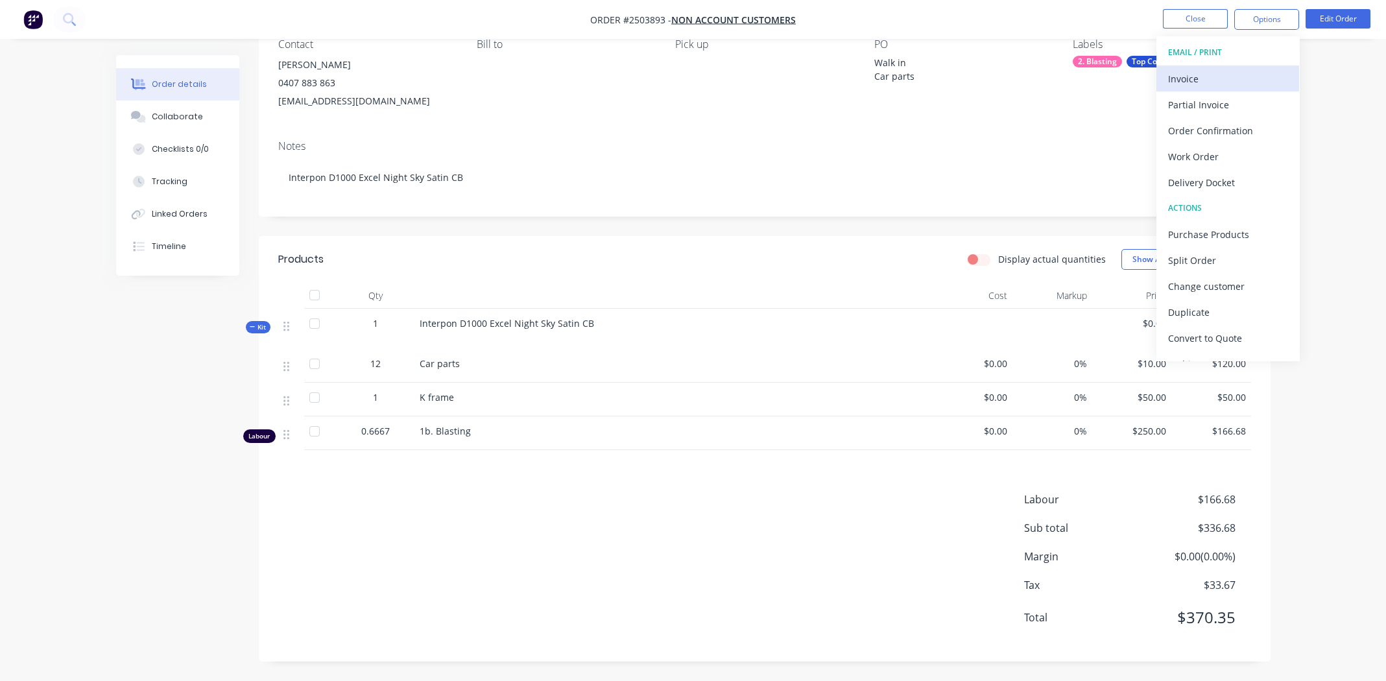
click at [1218, 78] on div "Invoice" at bounding box center [1227, 78] width 119 height 19
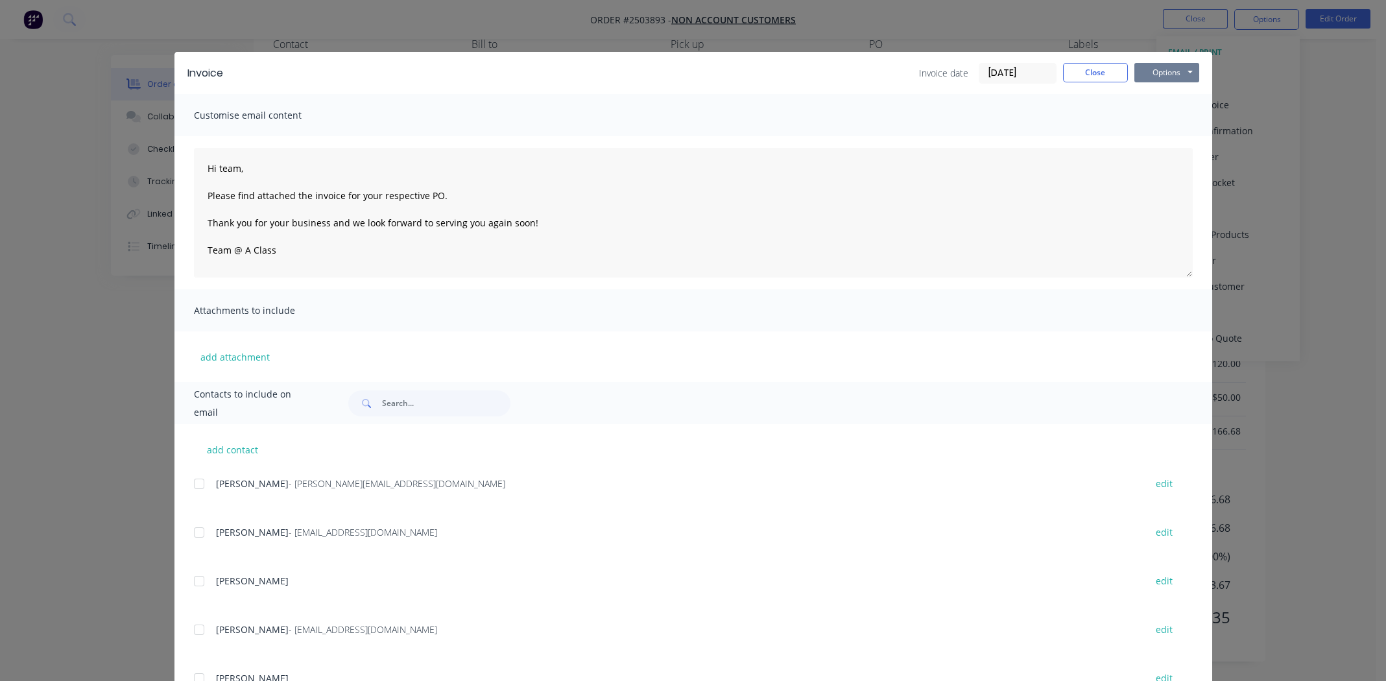
click at [1159, 69] on button "Options" at bounding box center [1166, 72] width 65 height 19
click at [1158, 118] on button "Print" at bounding box center [1175, 116] width 83 height 21
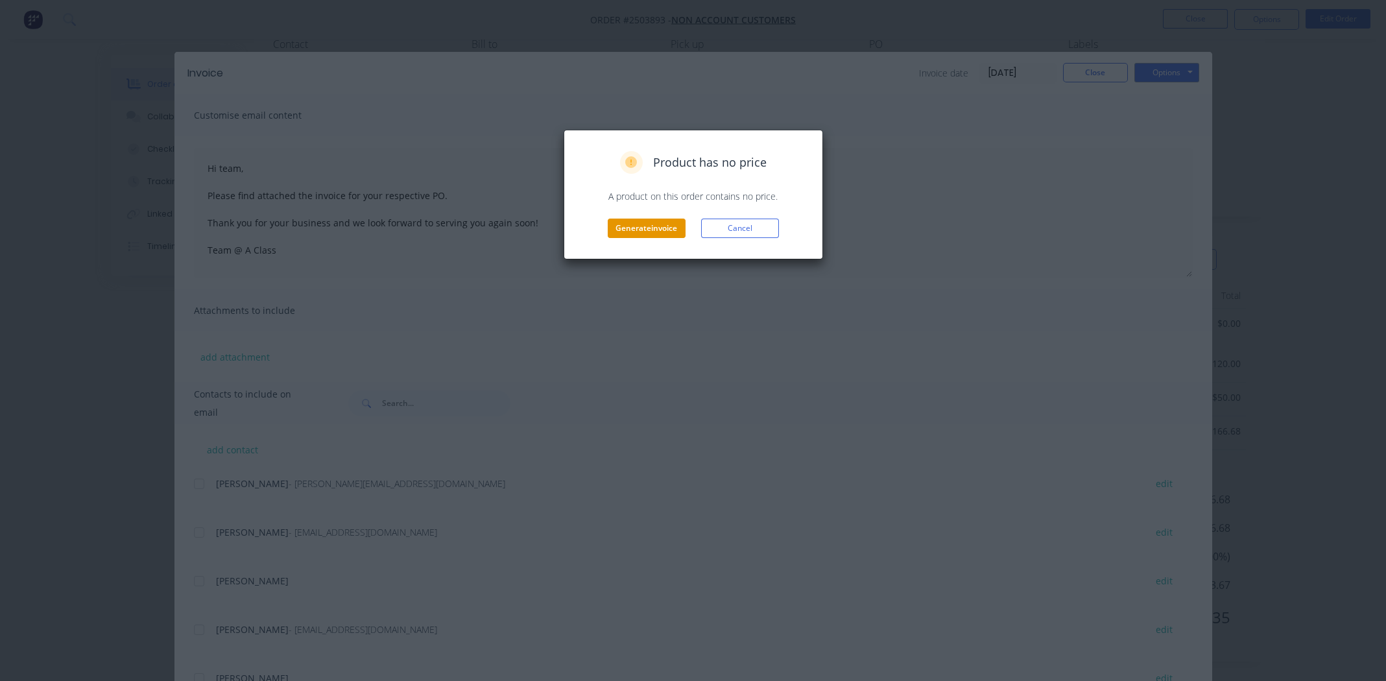
click at [652, 229] on button "Generate invoice" at bounding box center [647, 228] width 78 height 19
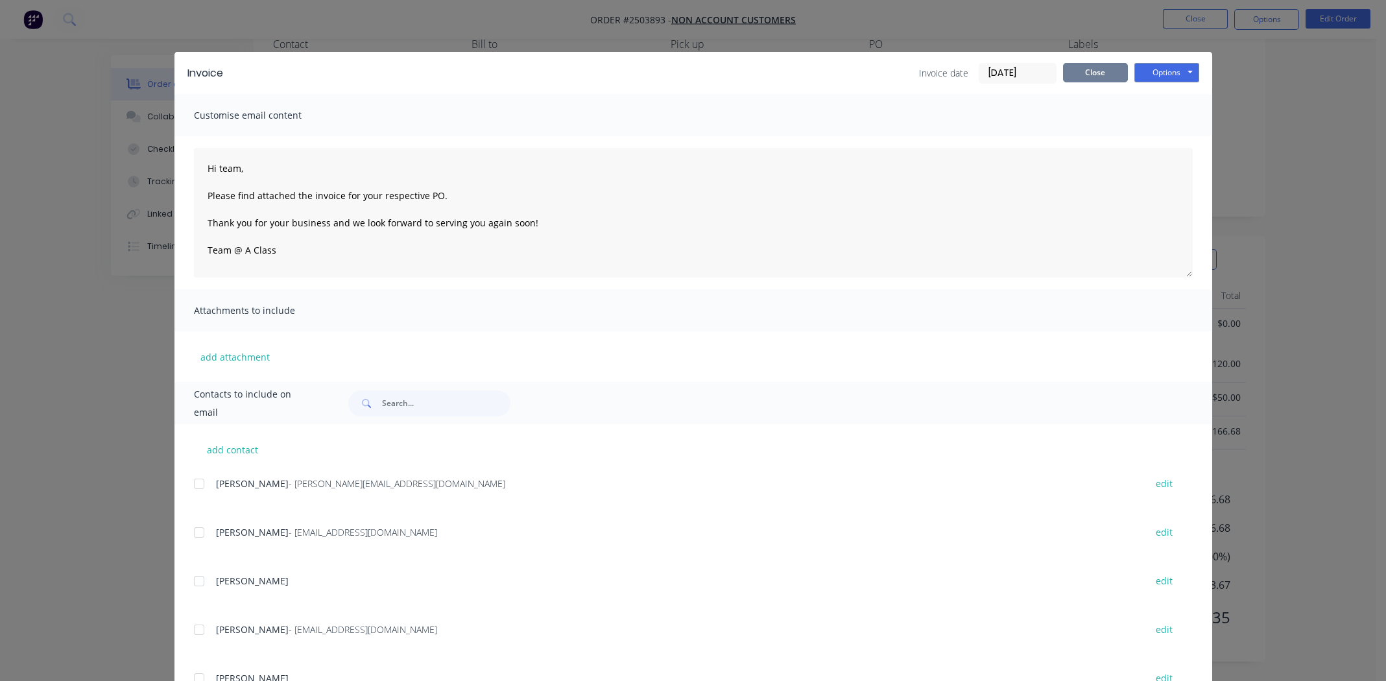
click at [1085, 66] on button "Close" at bounding box center [1095, 72] width 65 height 19
